Goal: Information Seeking & Learning: Learn about a topic

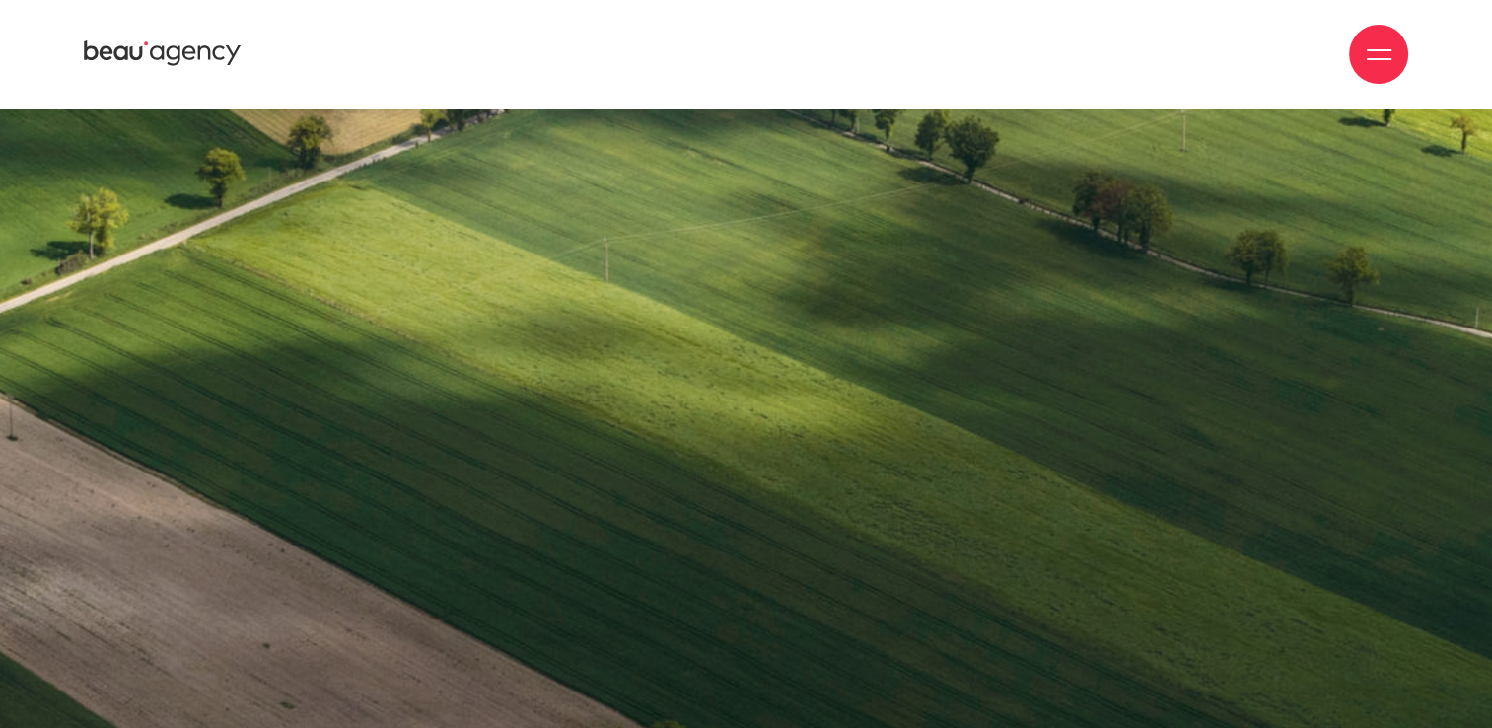
scroll to position [15583, 0]
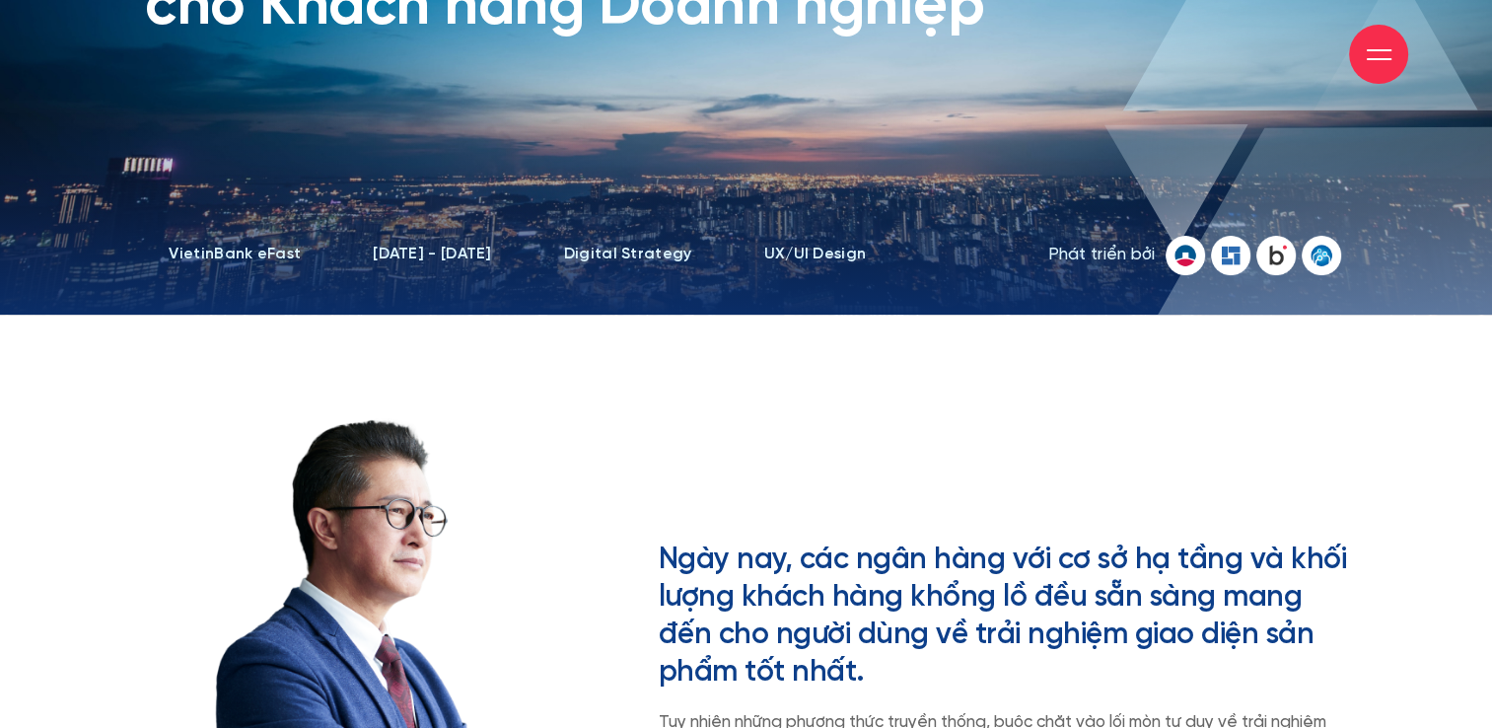
scroll to position [99, 0]
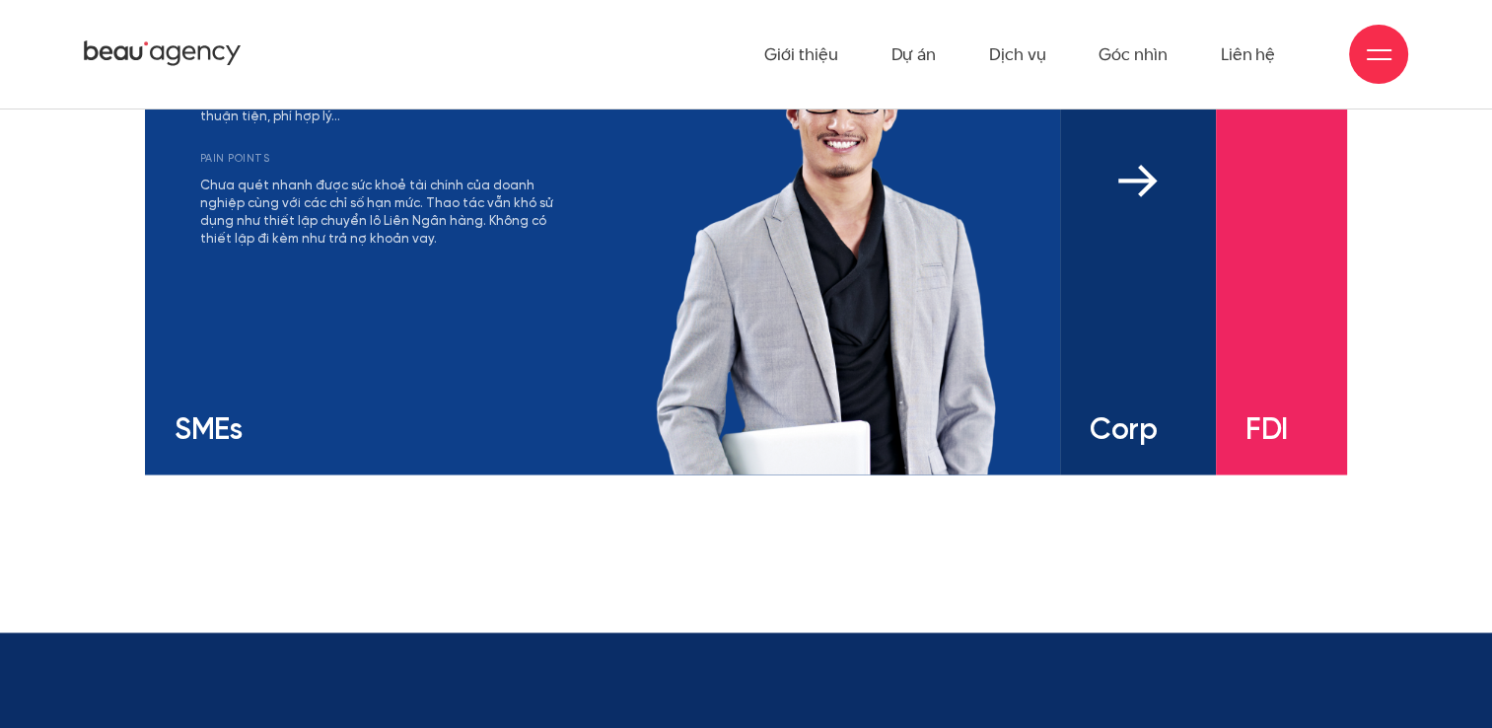
click at [1103, 367] on div "mối quan tâm Có nhu cầu đa dạng và linh hoạt với các sản phẩm tài chính Khả năn…" at bounding box center [1106, 237] width 32 height 355
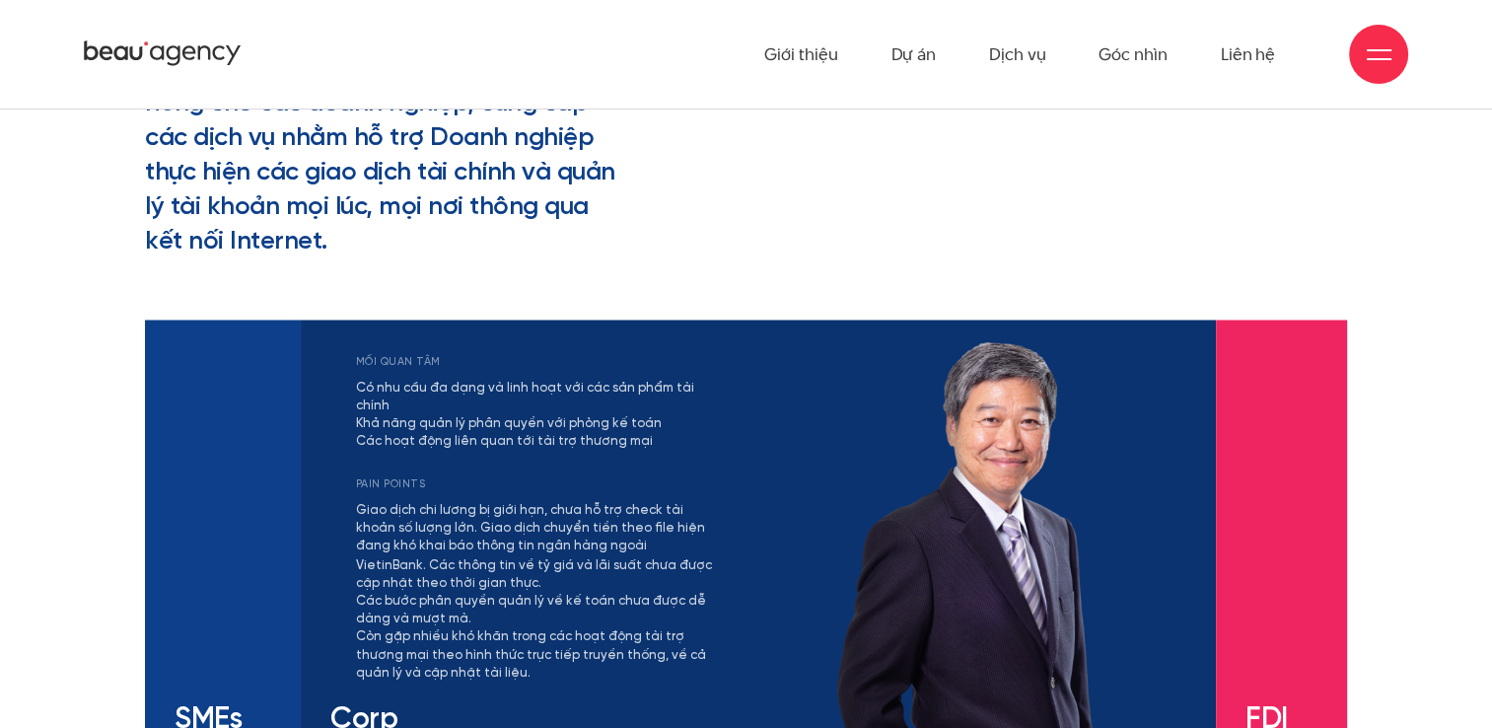
scroll to position [3156, 0]
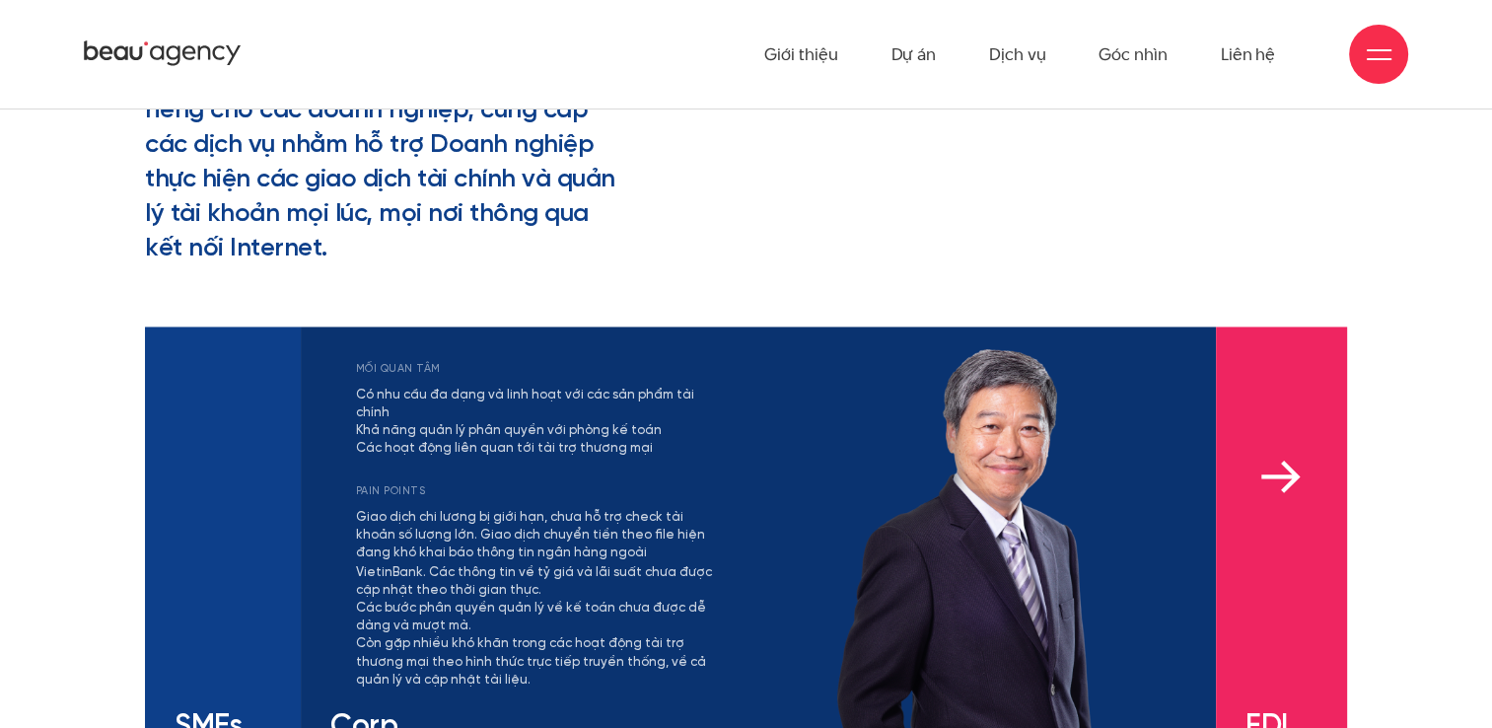
click at [1278, 469] on img at bounding box center [1280, 477] width 39 height 34
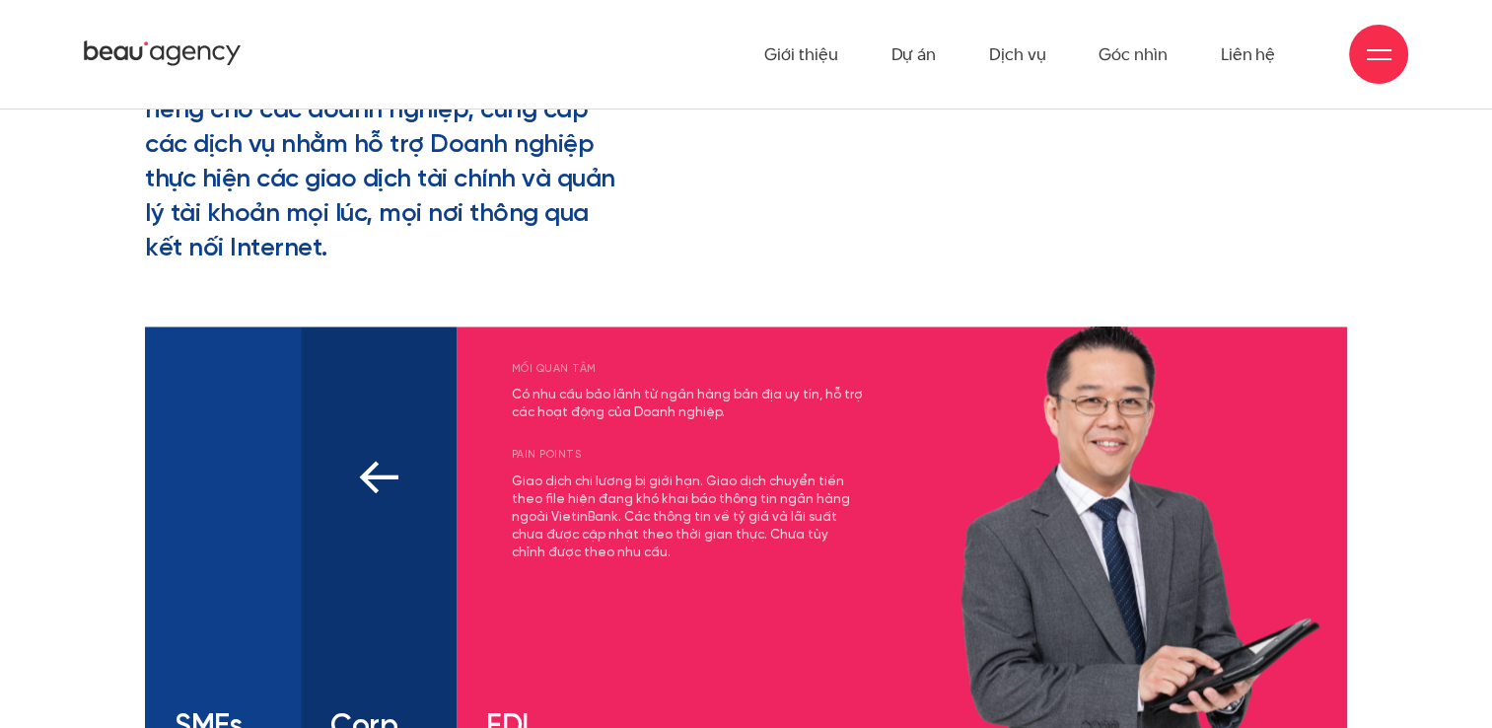
click at [404, 501] on div "mối quan tâm Có nhu cầu đa dạng và linh hoạt với các sản phẩm tài chính Khả năn…" at bounding box center [379, 548] width 156 height 444
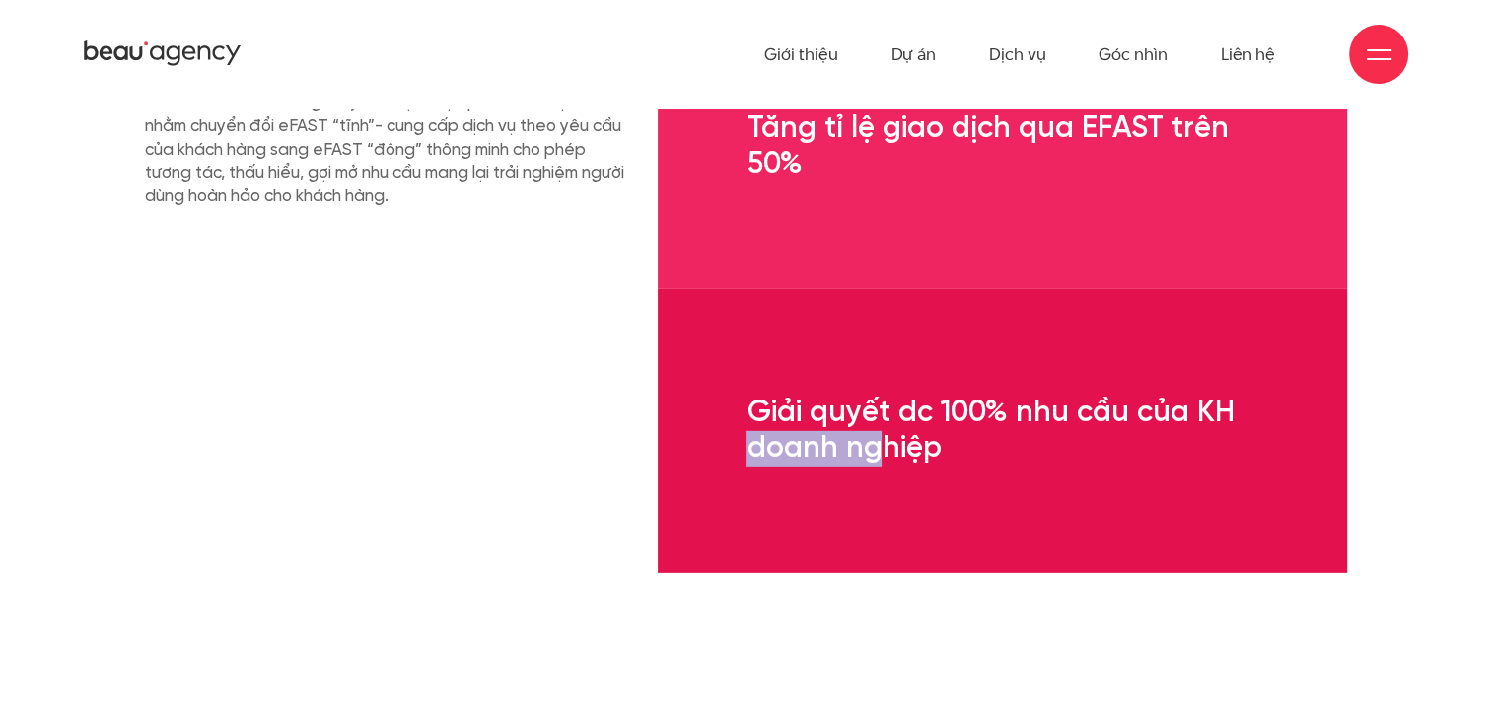
drag, startPoint x: 728, startPoint y: 456, endPoint x: 596, endPoint y: 456, distance: 132.2
click at [596, 456] on div "Mục tiêu dự án VietinBank và Beau Agency xác định việc phát triển dự án nhằm ch…" at bounding box center [745, 288] width 1231 height 567
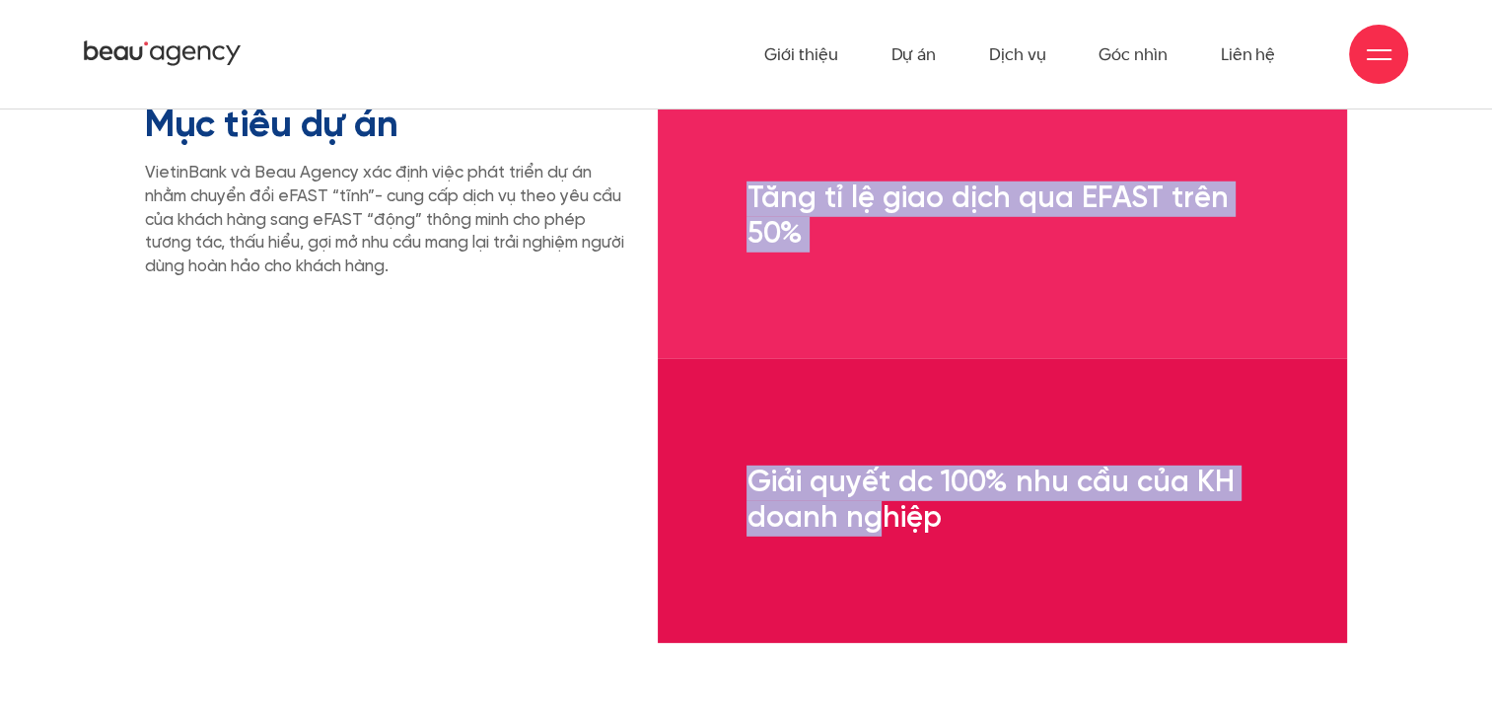
scroll to position [5622, 0]
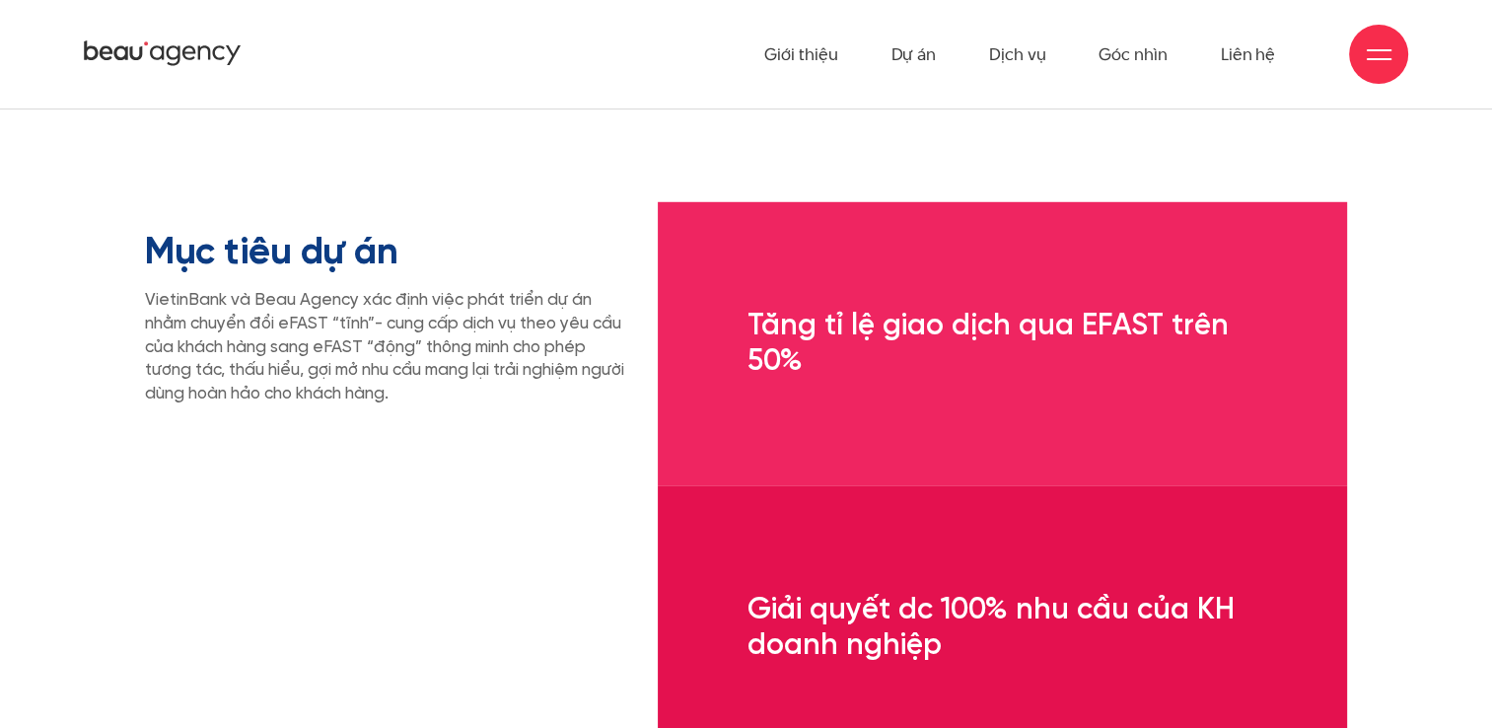
click at [460, 362] on p "VietinBank và Beau Agency xác định việc phát triển dự án nhằm chuyển đổi eFAST …" at bounding box center [386, 347] width 483 height 117
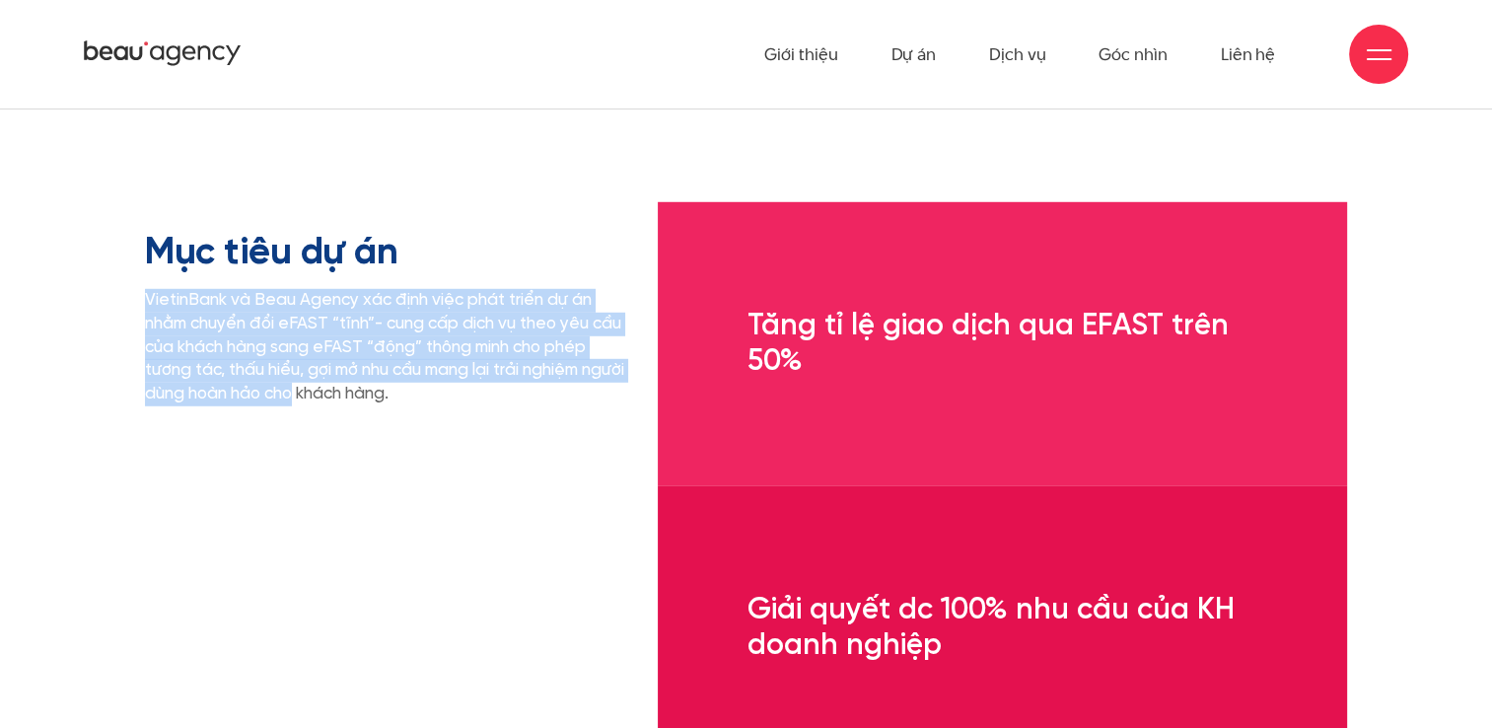
drag, startPoint x: 111, startPoint y: 301, endPoint x: 351, endPoint y: 404, distance: 261.1
click at [351, 404] on section "Mục tiêu dự án VietinBank và Beau Agency xác định việc phát triển dự án nhằm ch…" at bounding box center [746, 485] width 1492 height 883
drag, startPoint x: 351, startPoint y: 404, endPoint x: 241, endPoint y: 475, distance: 131.3
click at [241, 475] on div "Mục tiêu dự án VietinBank và Beau Agency xác định việc phát triển dự án nhằm ch…" at bounding box center [386, 485] width 513 height 567
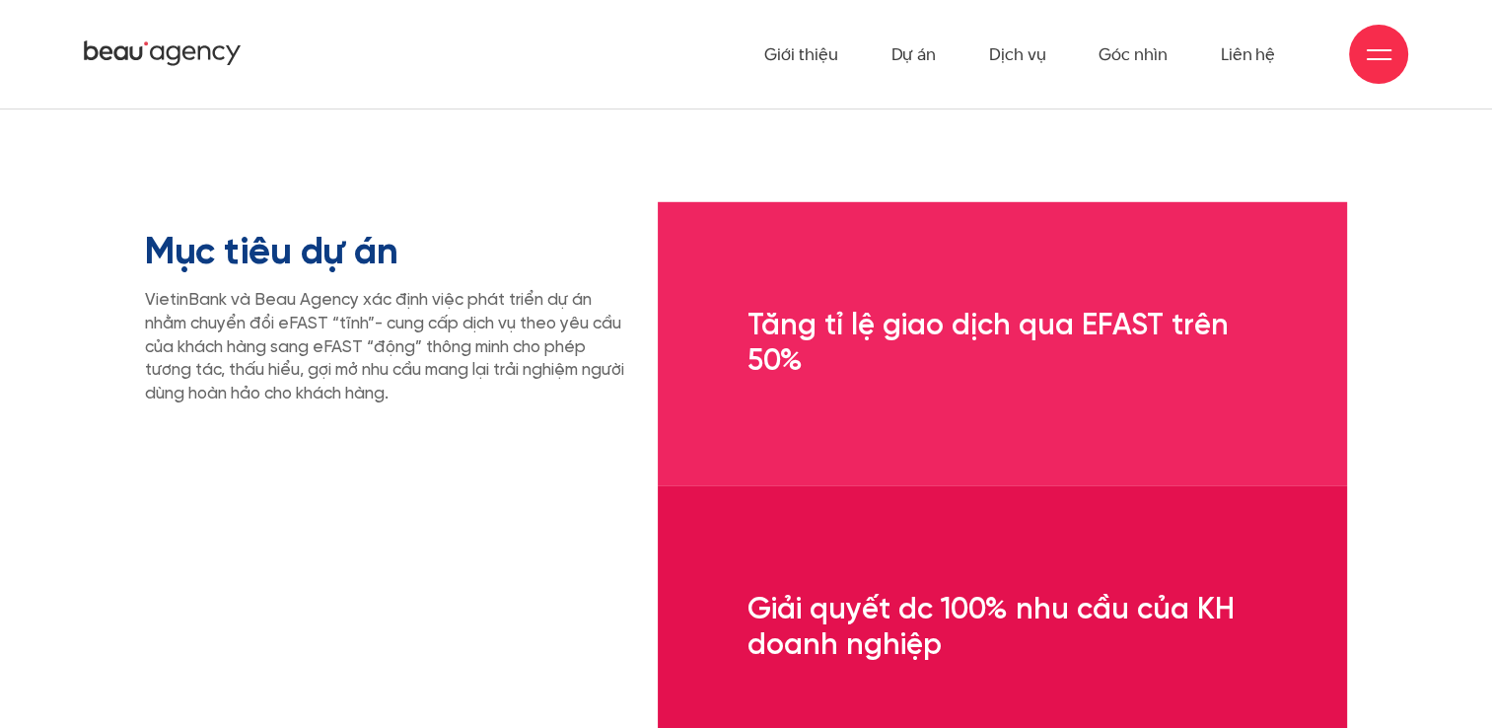
click at [414, 388] on p "VietinBank và Beau Agency xác định việc phát triển dự án nhằm chuyển đổi eFAST …" at bounding box center [386, 347] width 483 height 117
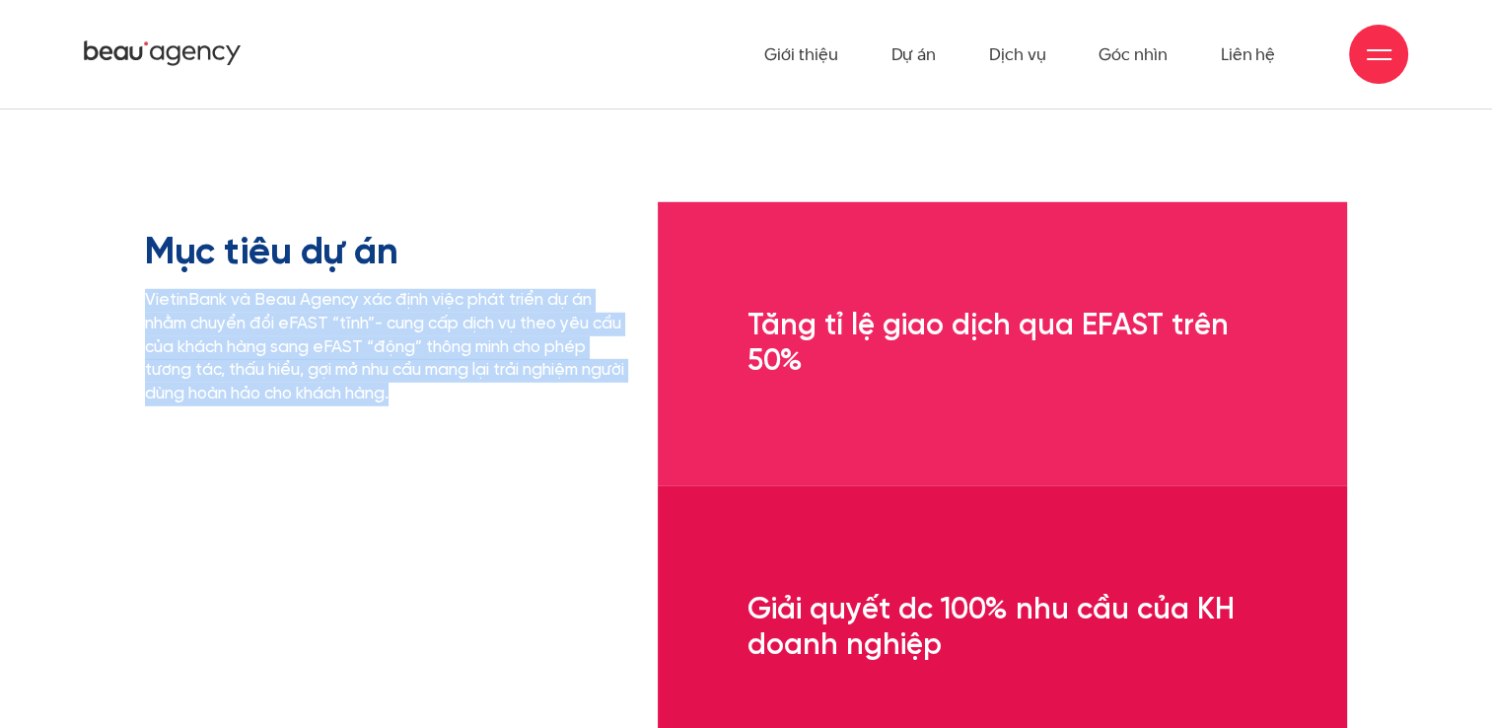
drag, startPoint x: 455, startPoint y: 397, endPoint x: 49, endPoint y: 264, distance: 426.7
click at [49, 264] on section "Mục tiêu dự án VietinBank và Beau Agency xác định việc phát triển dự án nhằm ch…" at bounding box center [746, 485] width 1492 height 883
drag, startPoint x: 49, startPoint y: 264, endPoint x: 30, endPoint y: 270, distance: 20.6
click at [30, 270] on section "Mục tiêu dự án VietinBank và Beau Agency xác định việc phát triển dự án nhằm ch…" at bounding box center [746, 485] width 1492 height 883
click at [47, 320] on section "Mục tiêu dự án VietinBank và Beau Agency xác định việc phát triển dự án nhằm ch…" at bounding box center [746, 485] width 1492 height 883
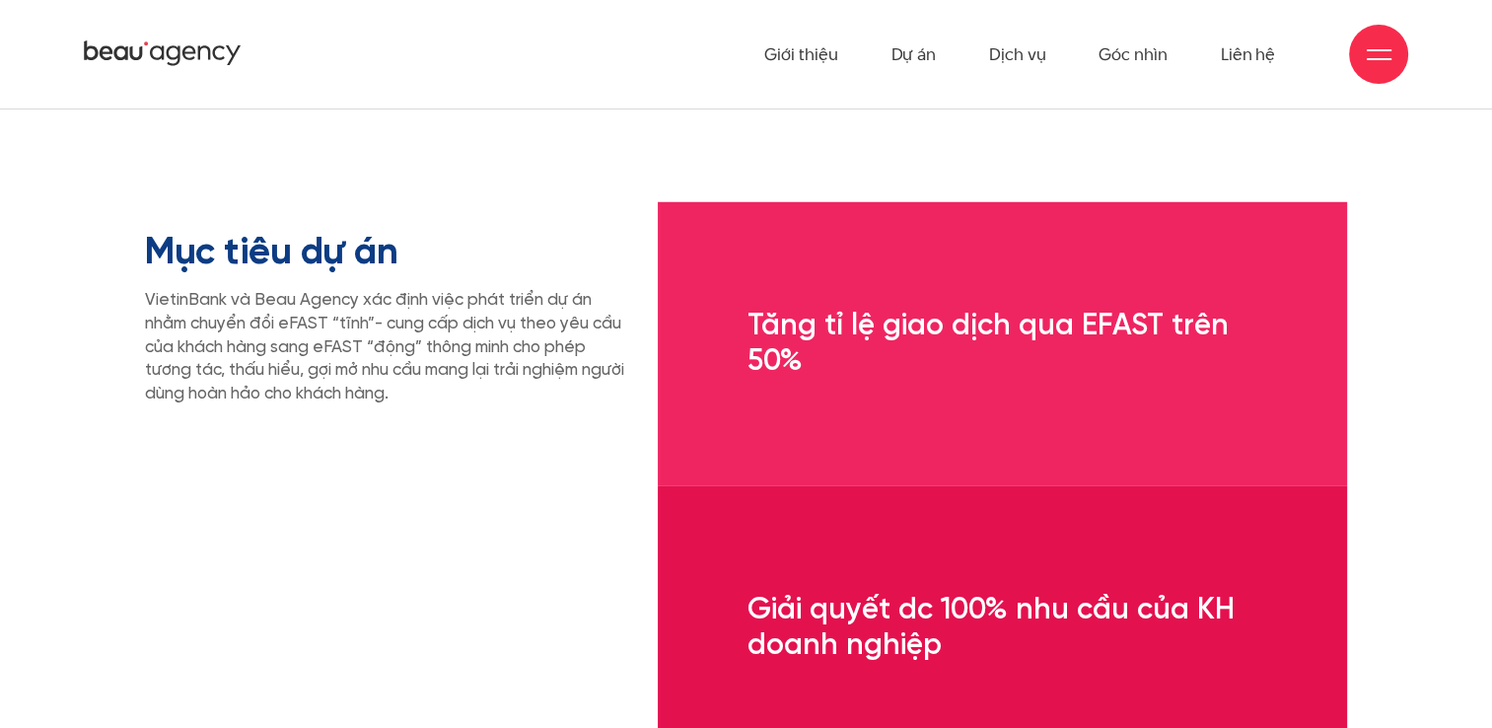
click at [885, 332] on h3 "Tăng tỉ lệ giao dịch qua EFAST trên 50%" at bounding box center [1002, 344] width 688 height 110
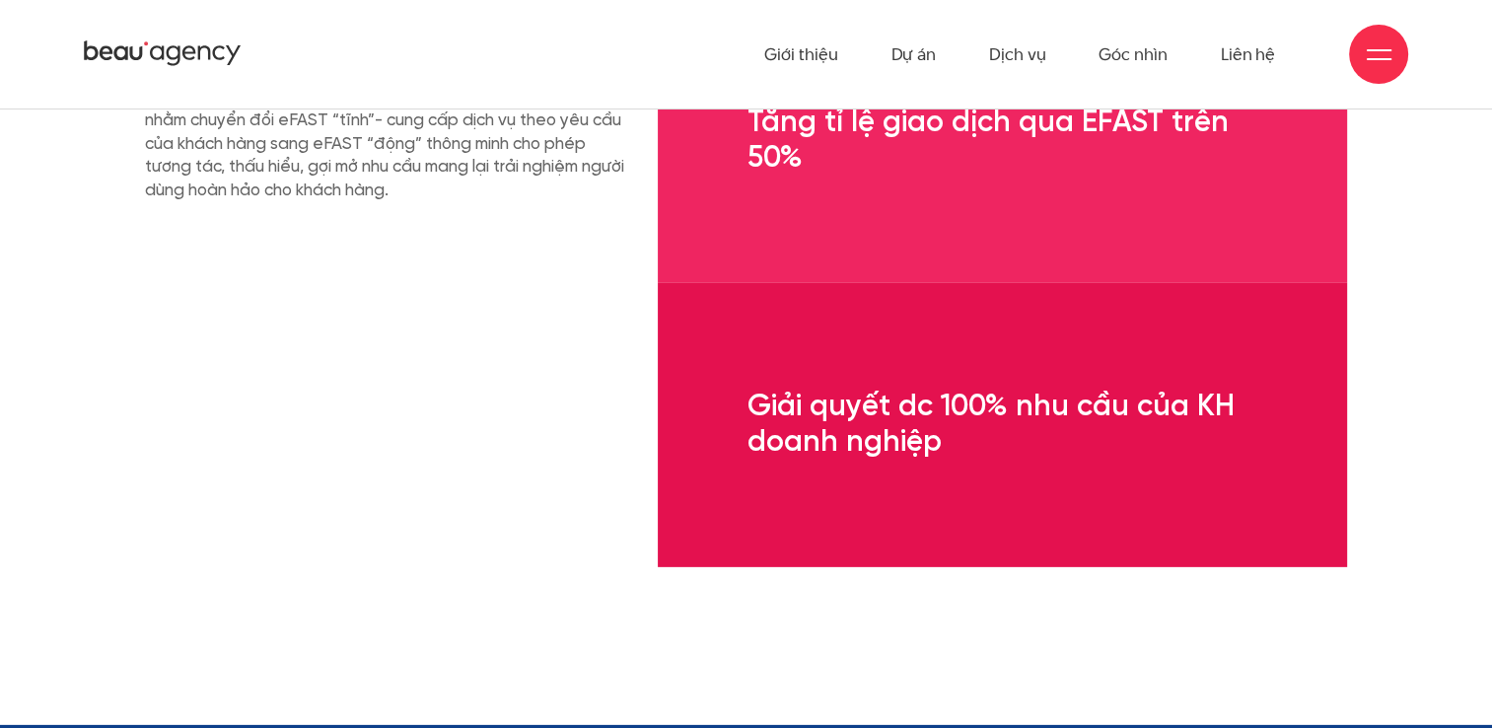
scroll to position [5720, 0]
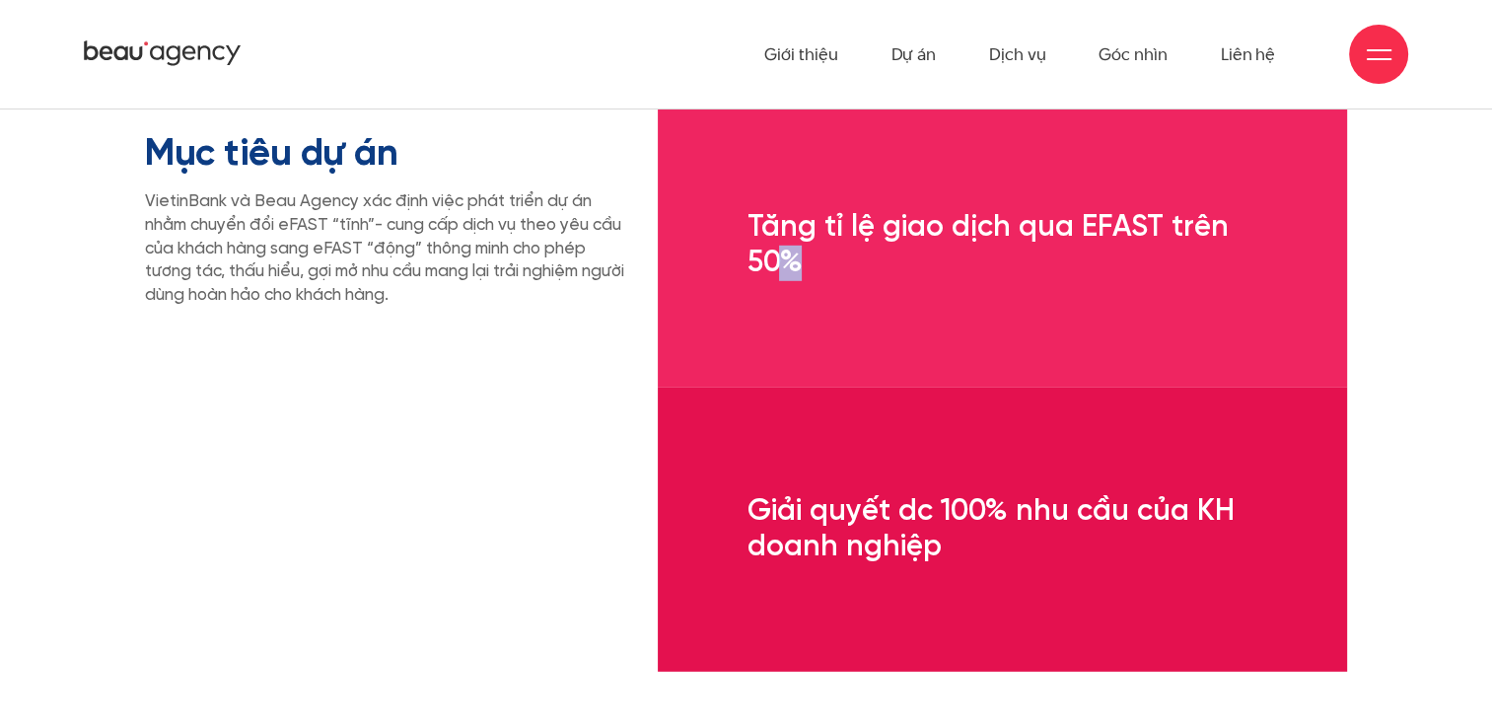
drag, startPoint x: 927, startPoint y: 343, endPoint x: 776, endPoint y: 343, distance: 150.9
click at [776, 343] on div "Tăng tỉ lệ giao dịch qua EFAST trên 50%" at bounding box center [1002, 246] width 688 height 284
click at [653, 261] on div "Tăng tỉ lệ giao dịch qua EFAST trên 50% Giải quyết dc 100% nhu cầu của KH doanh…" at bounding box center [1002, 387] width 718 height 567
